Goal: Task Accomplishment & Management: Use online tool/utility

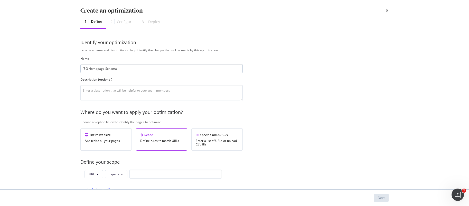
click at [88, 68] on input "[SG Homepage Schema" at bounding box center [161, 68] width 162 height 9
type input "[SG] Homepage Schema"
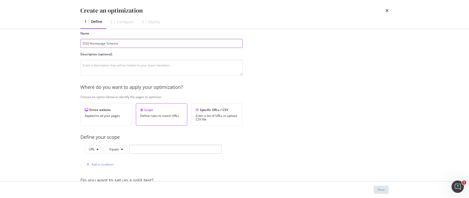
scroll to position [29, 0]
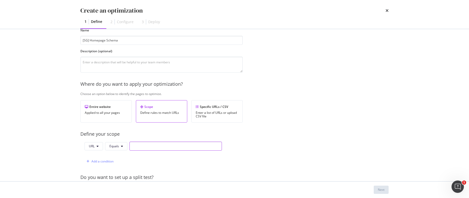
click at [164, 144] on input "modal" at bounding box center [175, 145] width 92 height 9
paste input "[URL][DOMAIN_NAME]"
type input "[URL][DOMAIN_NAME]"
click at [267, 148] on div "Provide a name and description to help identify the change that will be made by…" at bounding box center [234, 158] width 308 height 277
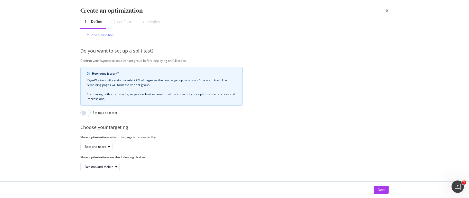
scroll to position [159, 0]
click at [382, 189] on div "Next" at bounding box center [381, 189] width 7 height 4
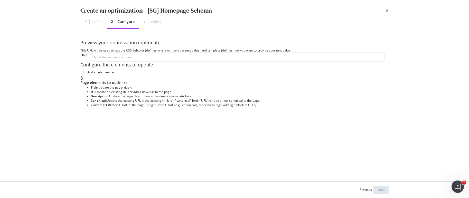
scroll to position [0, 0]
click at [112, 74] on icon "modal" at bounding box center [113, 72] width 2 height 3
click at [99, 141] on div "Custom HTML" at bounding box center [104, 141] width 20 height 4
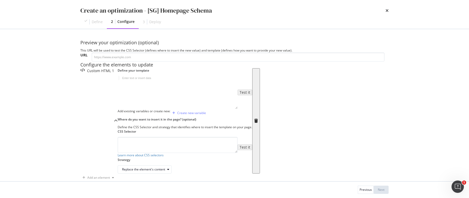
click at [124, 116] on div "modal" at bounding box center [178, 96] width 120 height 41
click at [118, 116] on div "modal" at bounding box center [178, 96] width 120 height 41
paste textarea "</script>"
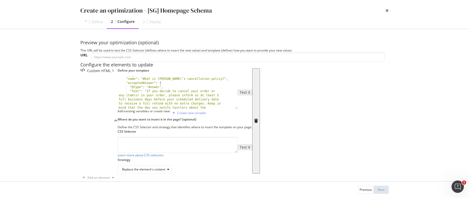
scroll to position [8, 0]
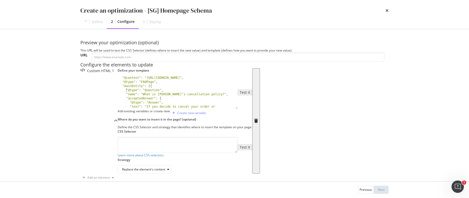
click at [118, 133] on div ""@context" : "[URL][DOMAIN_NAME]" , "@type" : "FAQPage" , "mainEntity" : [{ "@t…" at bounding box center [176, 108] width 116 height 65
click at [118, 141] on div ""@context" : "[URL][DOMAIN_NAME]" , "@type" : "FAQPage" , "mainEntity" : [{ "@t…" at bounding box center [176, 108] width 116 height 65
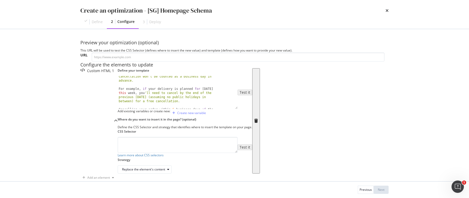
scroll to position [51, 0]
click at [118, 131] on div ""text" : "If you decide to cancel your order or any item(s) in your order, plea…" at bounding box center [176, 93] width 116 height 78
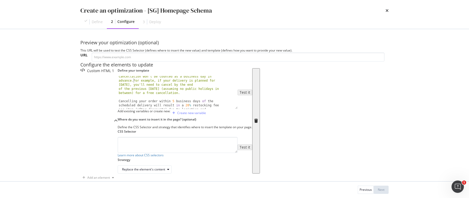
click at [118, 144] on div ""text" : "If you decide to cancel your order or any item(s) in your order, plea…" at bounding box center [176, 99] width 116 height 90
type textarea "Cancelling your order within 5 business days of the scheduled delivery will res…"
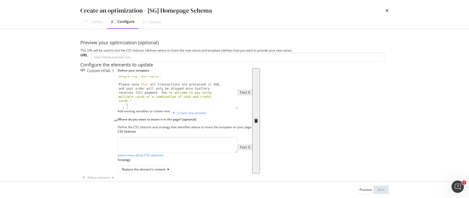
scroll to position [220, 0]
click at [118, 115] on div ""text" : "We offer several payment options to suit your preferences, including …" at bounding box center [176, 88] width 116 height 53
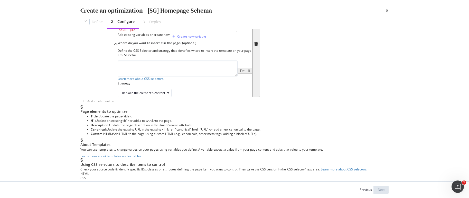
scroll to position [84, 0]
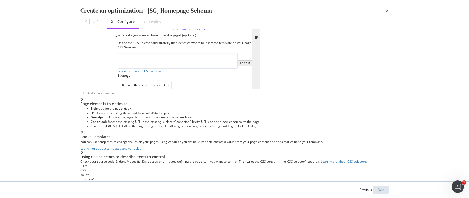
type textarea ""text": "We offer several payment options to suit your preferences, including C…"
click at [118, 69] on textarea "modal" at bounding box center [178, 61] width 120 height 16
type textarea "head"
click at [125, 89] on div "Replace the element's content" at bounding box center [146, 84] width 49 height 7
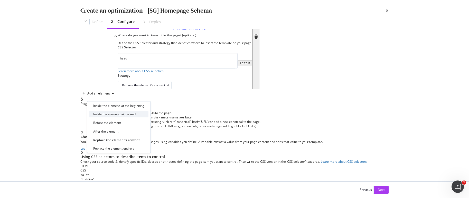
click at [125, 115] on div "Inside the element, at the end" at bounding box center [114, 114] width 42 height 4
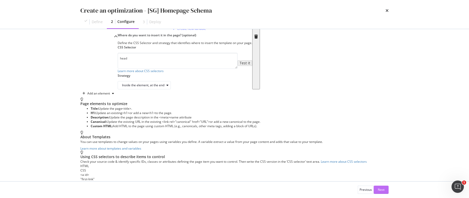
click at [382, 189] on div "Next" at bounding box center [381, 189] width 7 height 4
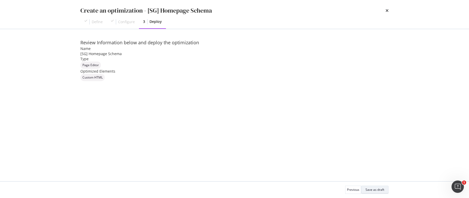
scroll to position [0, 0]
click at [378, 187] on div "Save as draft" at bounding box center [375, 189] width 19 height 4
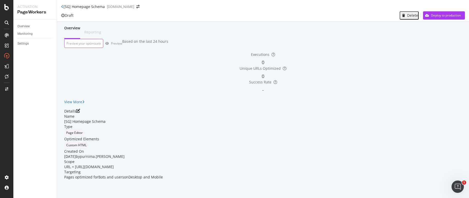
click at [103, 46] on input "url" at bounding box center [83, 43] width 39 height 9
paste input "[URL][DOMAIN_NAME]"
type input "[URL][DOMAIN_NAME]"
click at [125, 45] on div "Preview" at bounding box center [117, 43] width 13 height 4
click at [435, 17] on div "Deploy to production" at bounding box center [446, 15] width 30 height 4
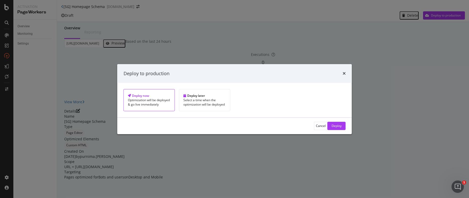
click at [332, 128] on div "Deploy" at bounding box center [337, 125] width 10 height 4
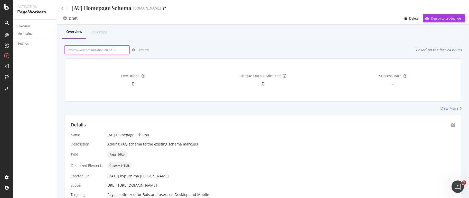
click at [106, 51] on input "url" at bounding box center [97, 49] width 66 height 9
paste input "https://www.castlery.com/au"
type input "https://www.castlery.com/au"
click at [138, 50] on div "Preview" at bounding box center [144, 50] width 13 height 4
click at [425, 20] on div "button" at bounding box center [427, 18] width 8 height 3
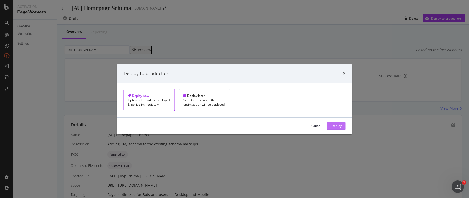
click at [332, 126] on div "Deploy" at bounding box center [337, 125] width 10 height 4
